Goal: Task Accomplishment & Management: Manage account settings

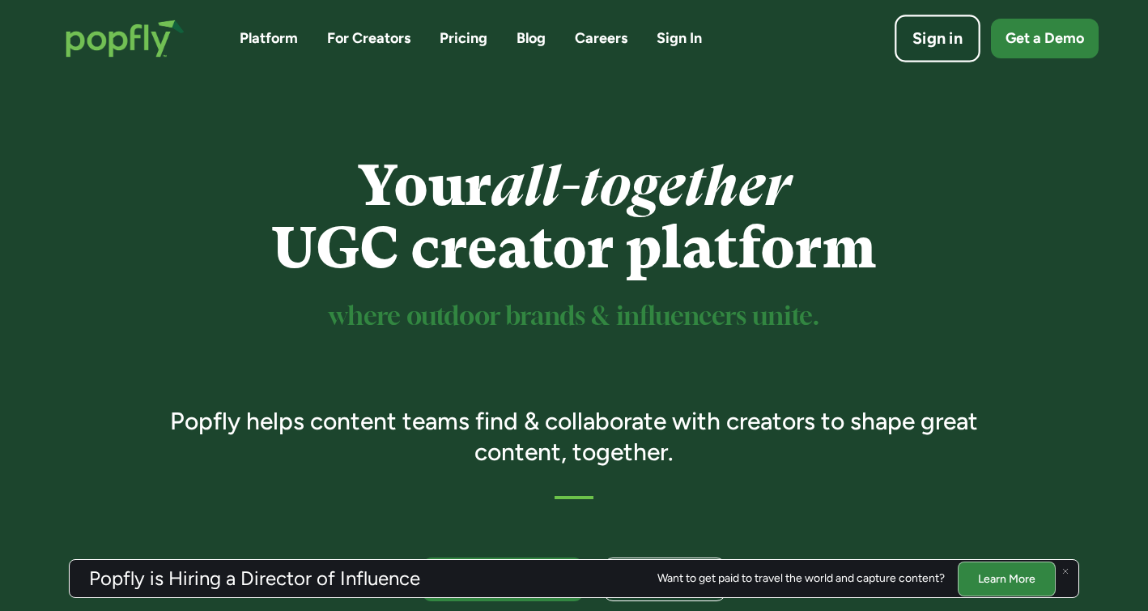
click at [945, 53] on link "Sign in" at bounding box center [938, 39] width 86 height 48
click at [942, 39] on div "Sign in" at bounding box center [938, 39] width 50 height 23
click at [906, 49] on link "Sign in" at bounding box center [938, 39] width 86 height 48
